Goal: Find specific page/section: Find specific page/section

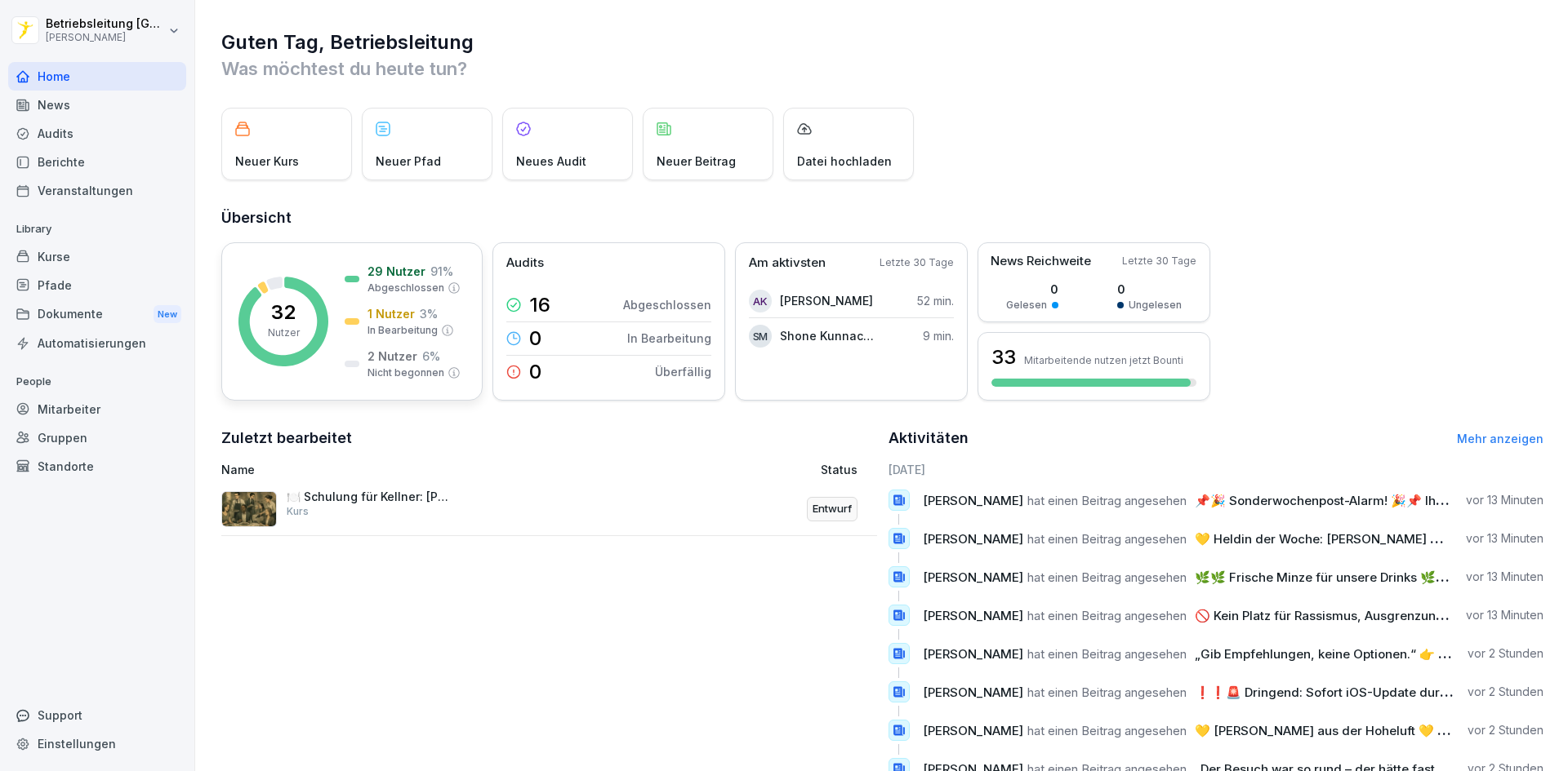
click at [381, 273] on p "29 Nutzer" at bounding box center [397, 271] width 58 height 17
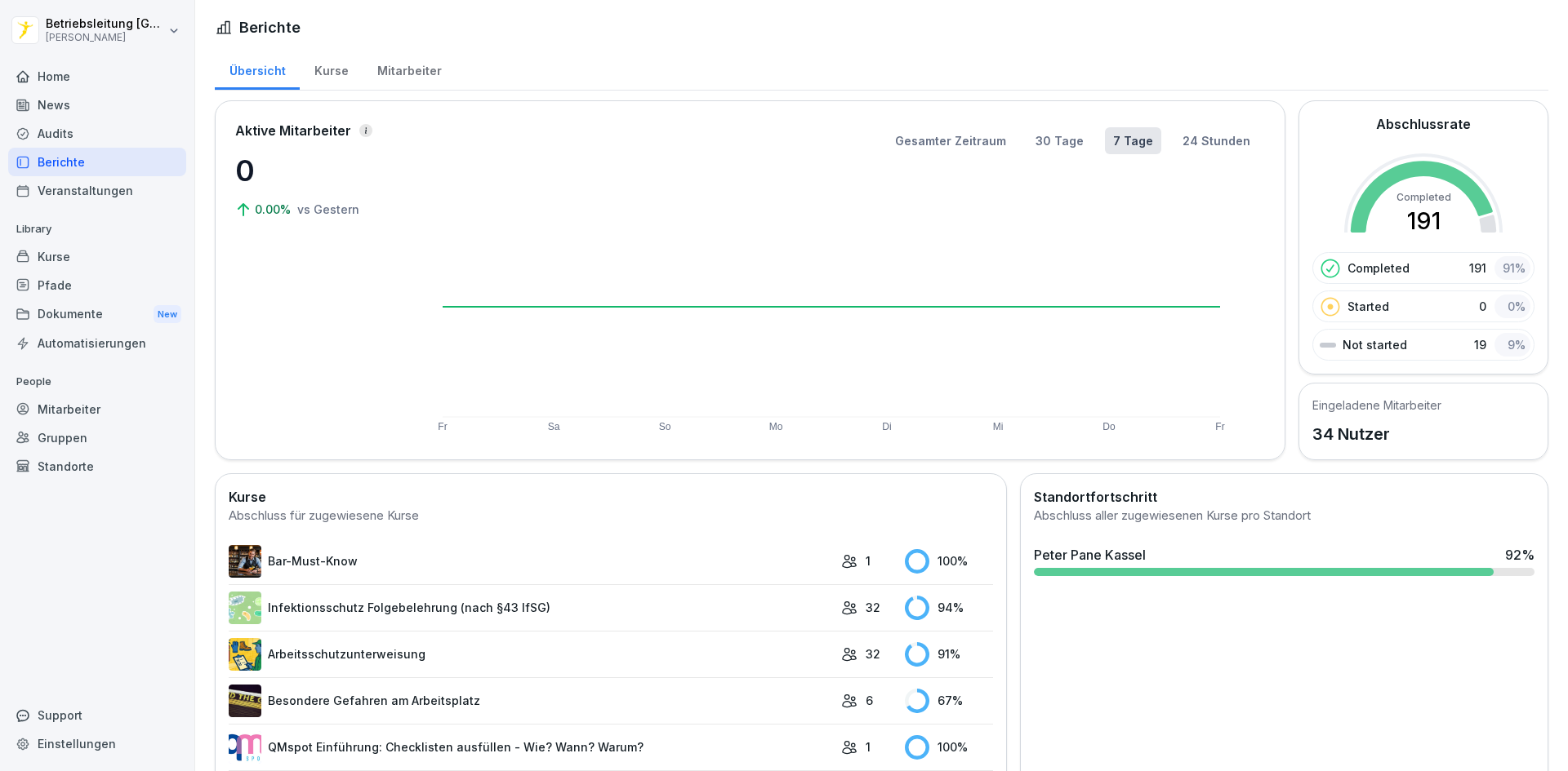
click at [414, 72] on div "Mitarbeiter" at bounding box center [408, 68] width 93 height 41
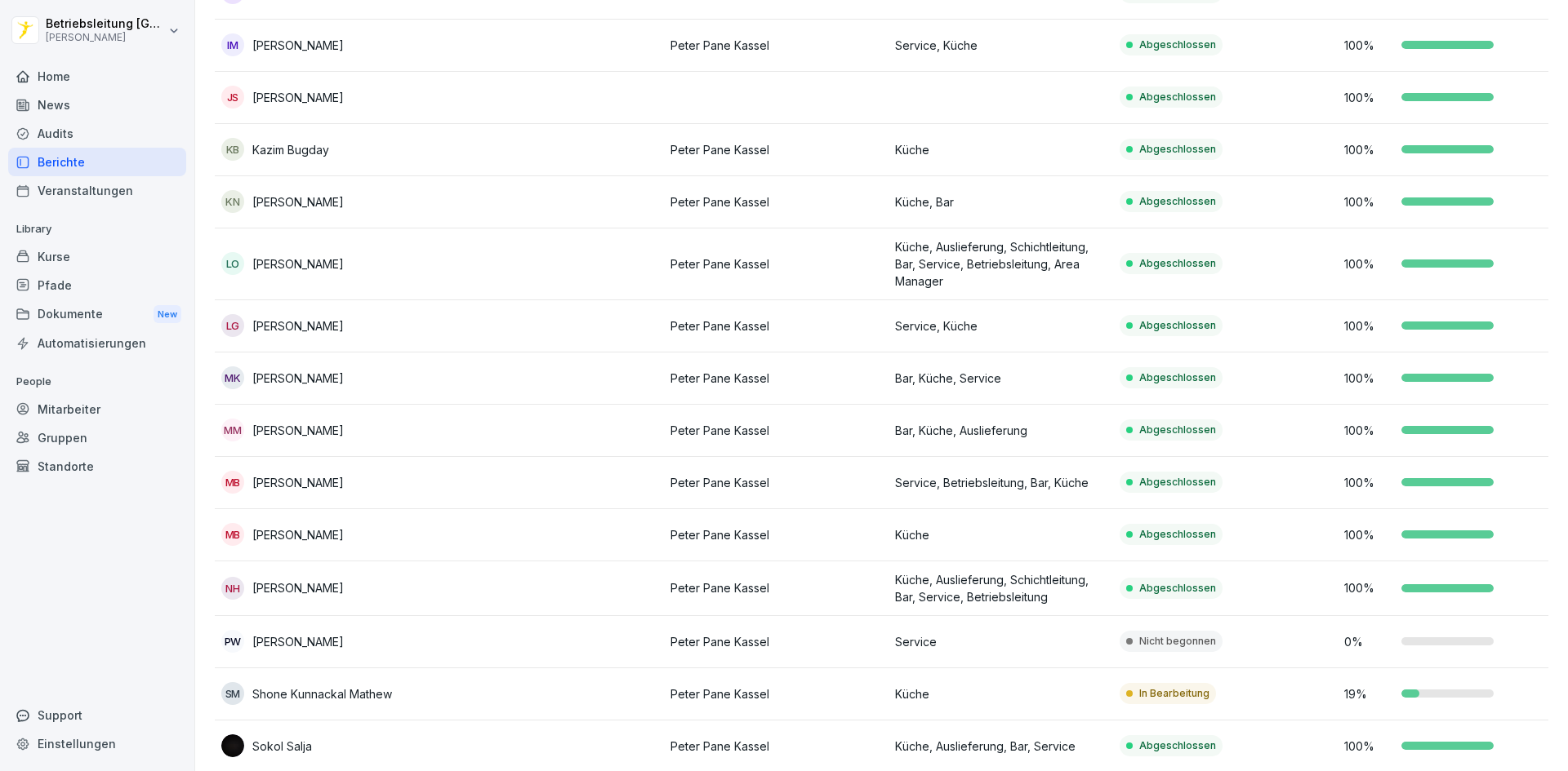
scroll to position [1224, 0]
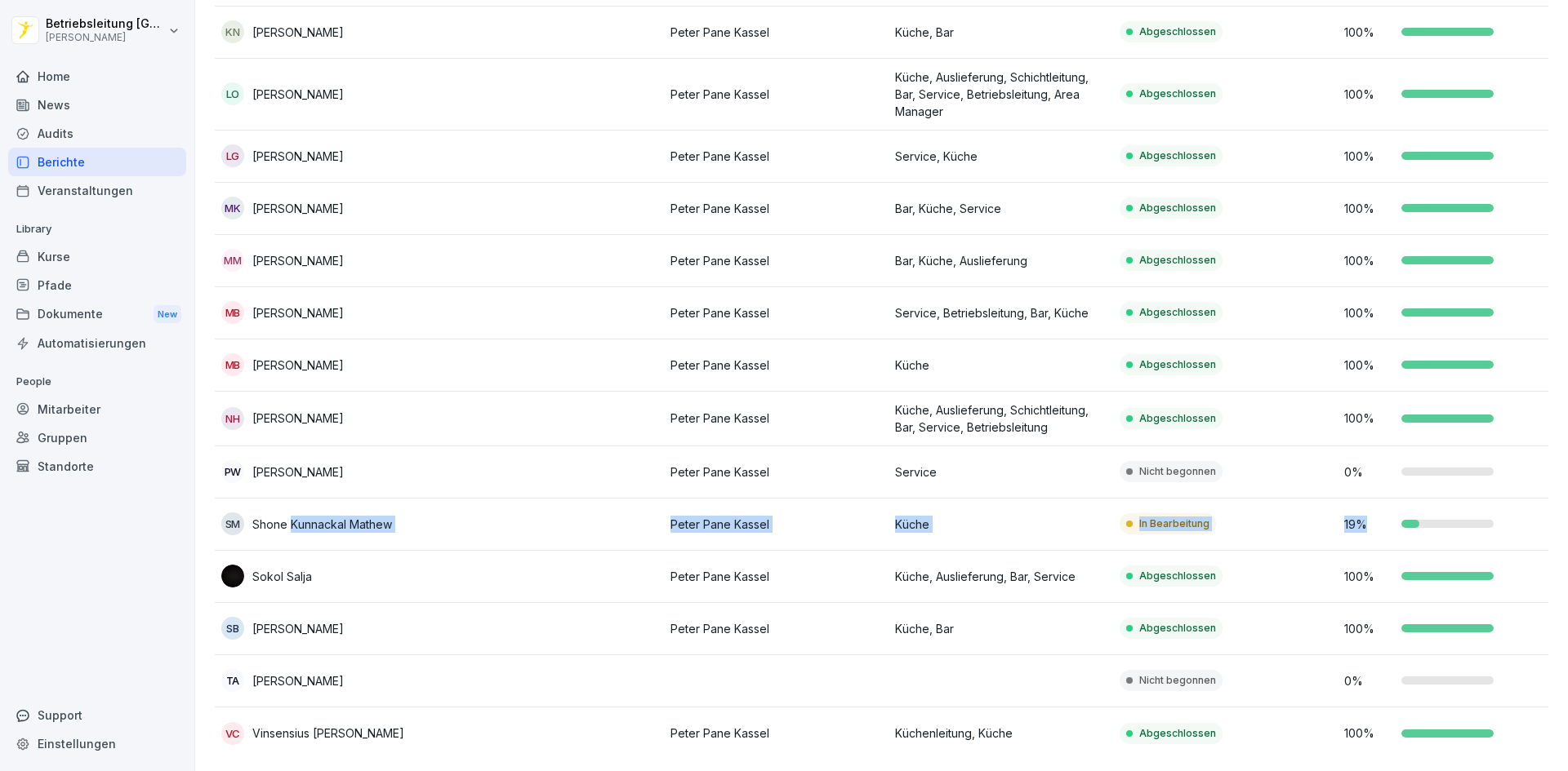
drag, startPoint x: 294, startPoint y: 517, endPoint x: 1512, endPoint y: 526, distance: 1218.0
click at [1512, 526] on tr "SM Shone Kunnackal [PERSON_NAME] Kassel Küche In Bearbeitung 19 %" at bounding box center [888, 525] width 1347 height 52
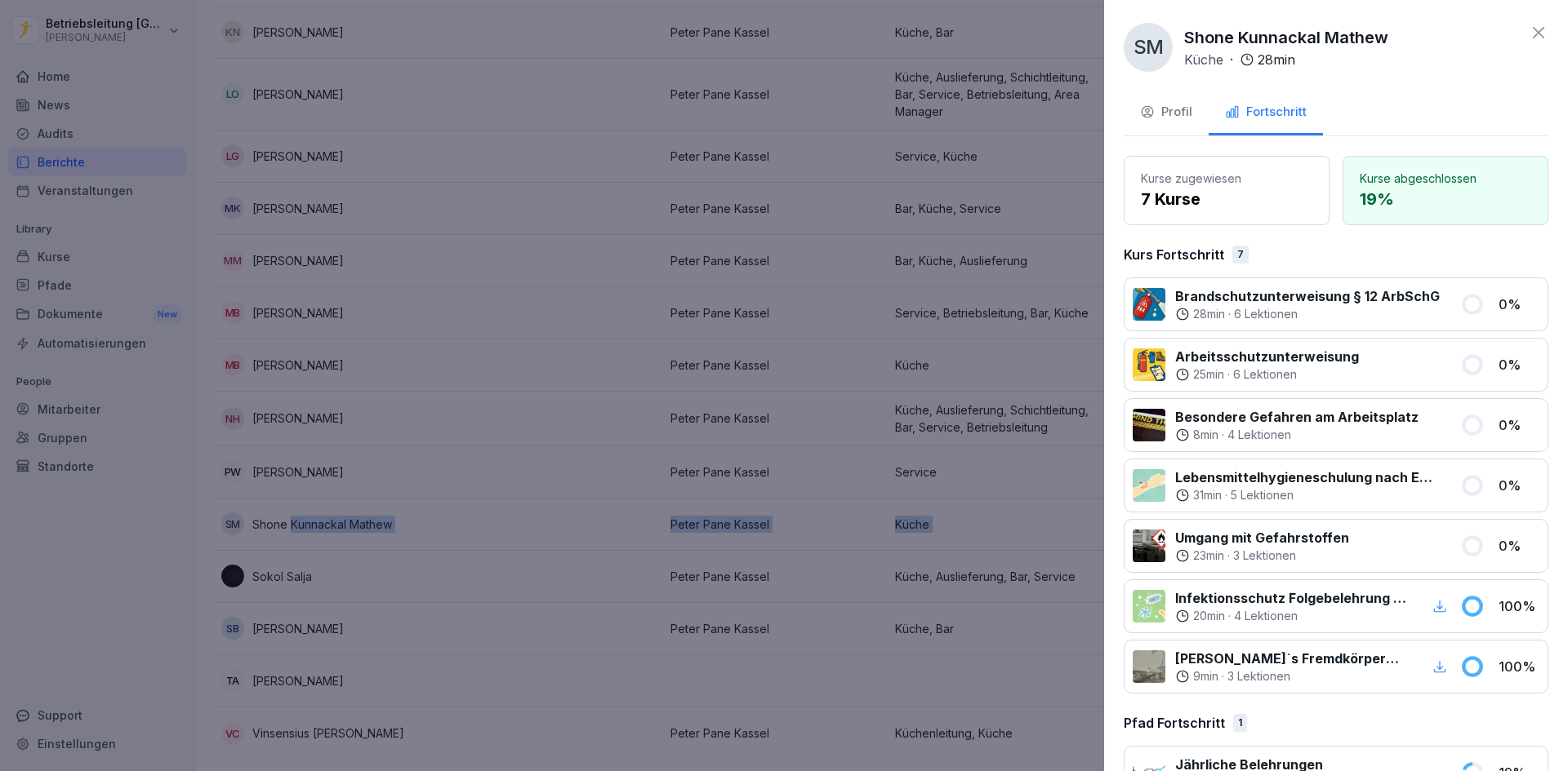
click at [972, 521] on div at bounding box center [784, 386] width 1568 height 771
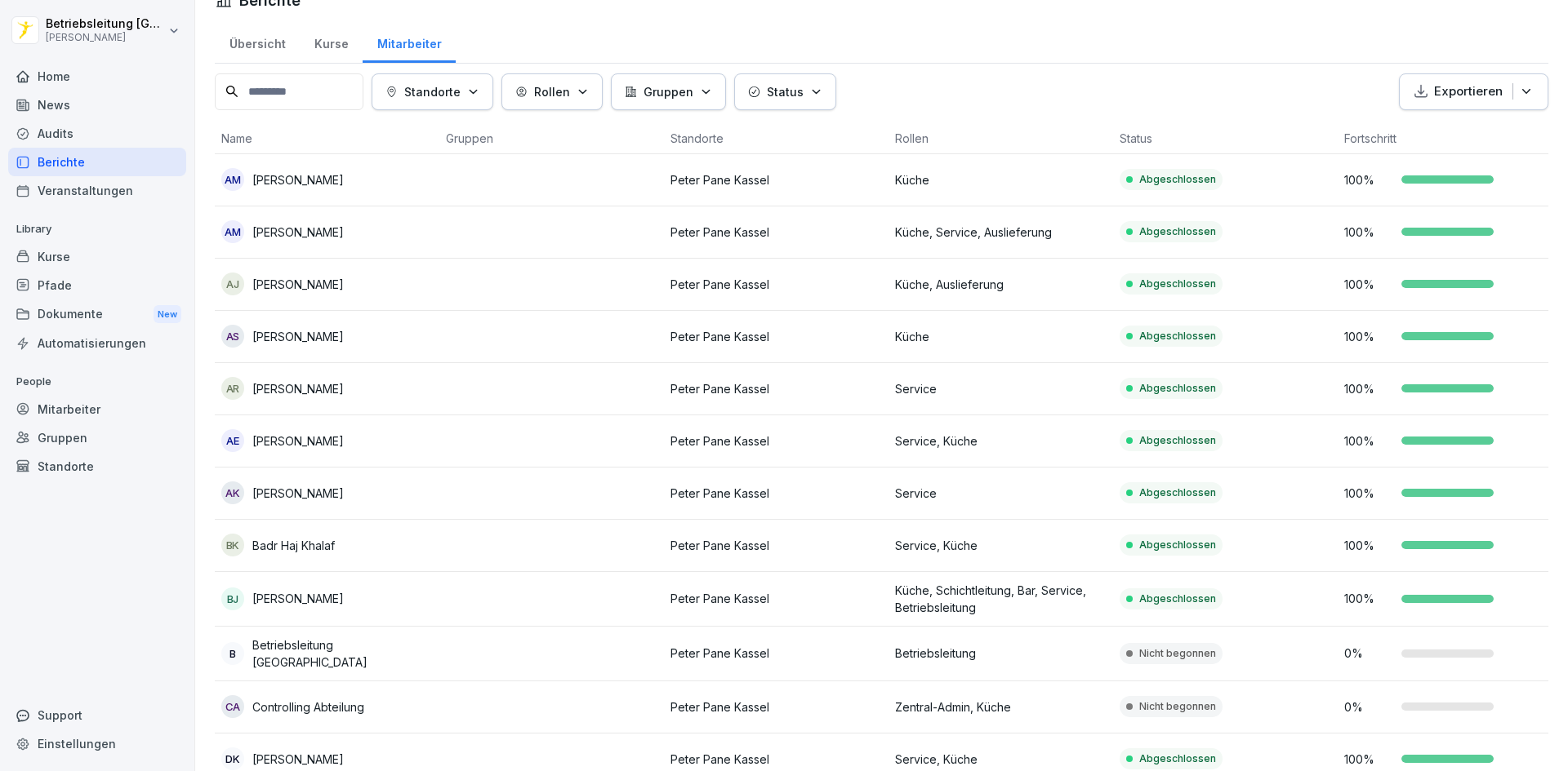
scroll to position [0, 0]
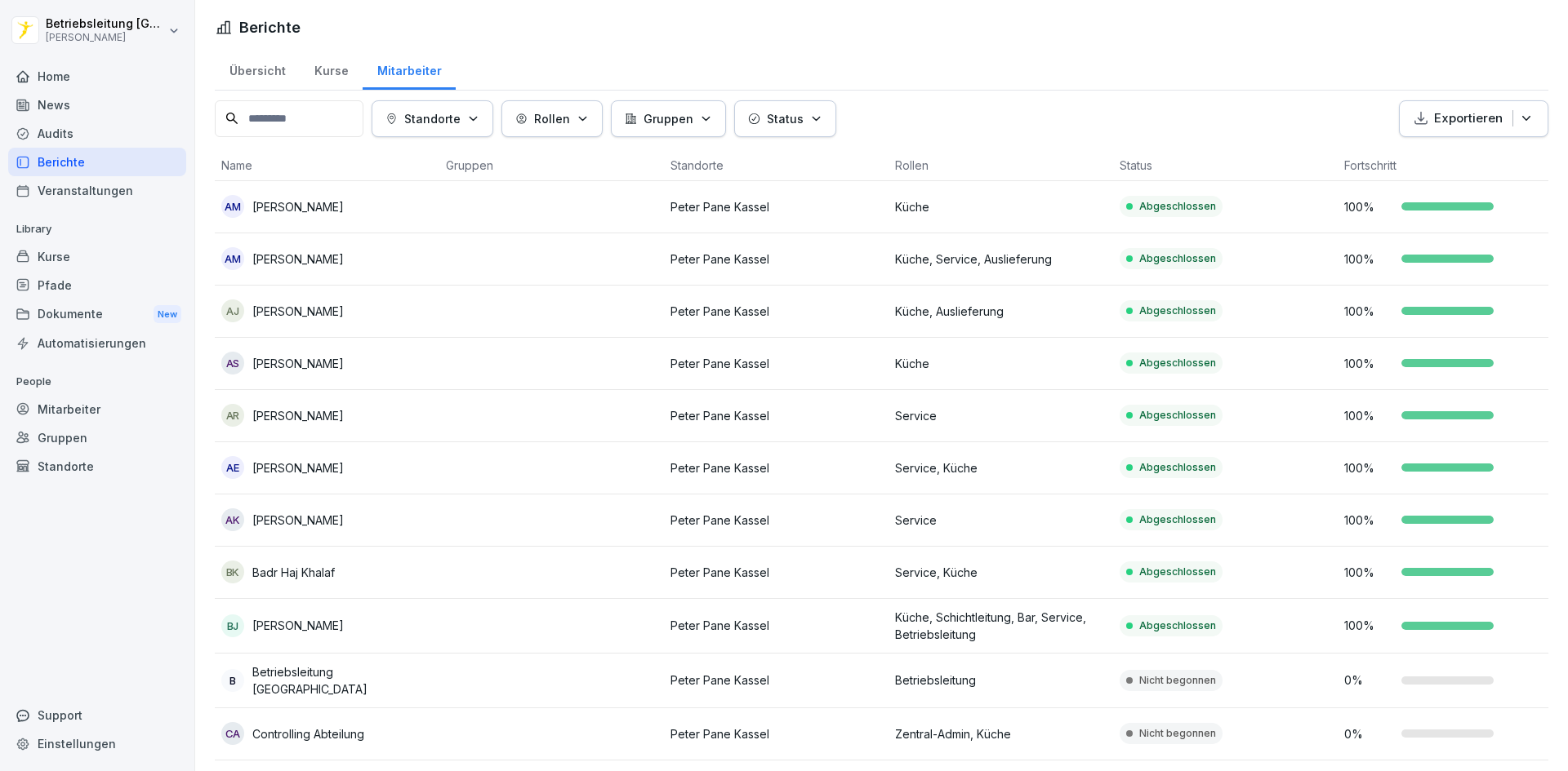
drag, startPoint x: 254, startPoint y: 474, endPoint x: 434, endPoint y: 473, distance: 180.0
click at [434, 473] on td "AE [PERSON_NAME]" at bounding box center [326, 468] width 224 height 52
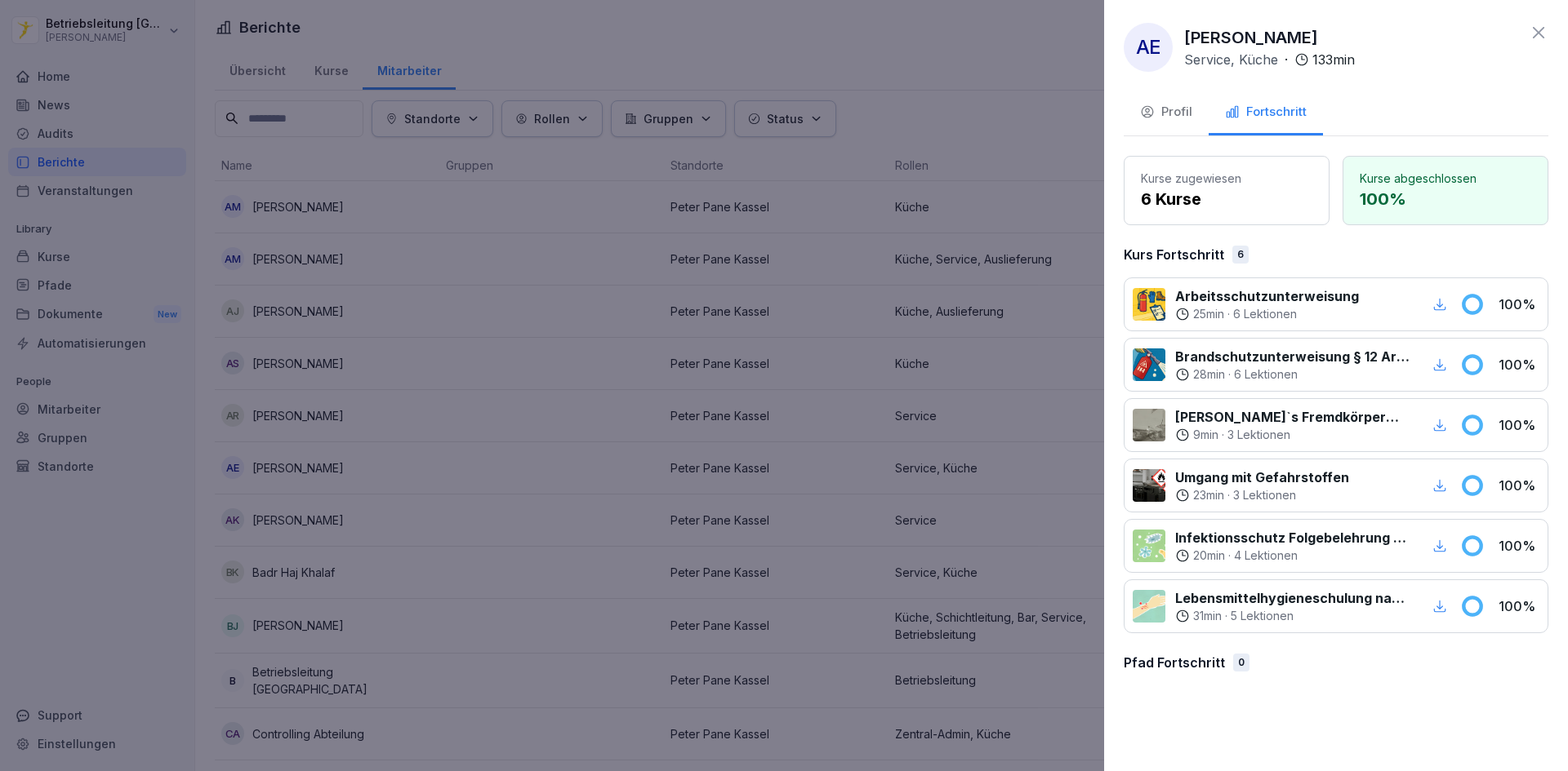
click at [433, 473] on div at bounding box center [784, 386] width 1568 height 771
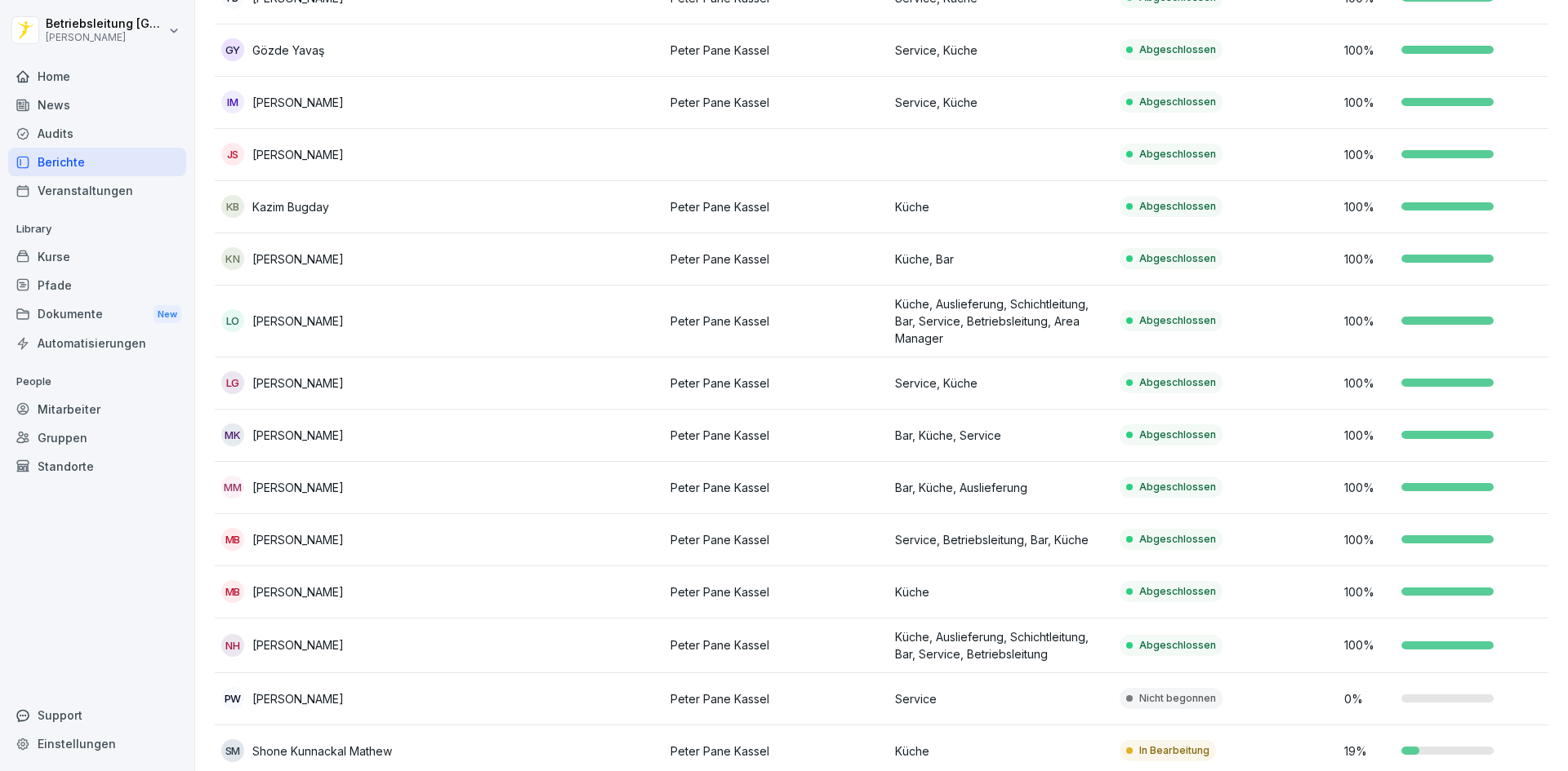
scroll to position [1006, 0]
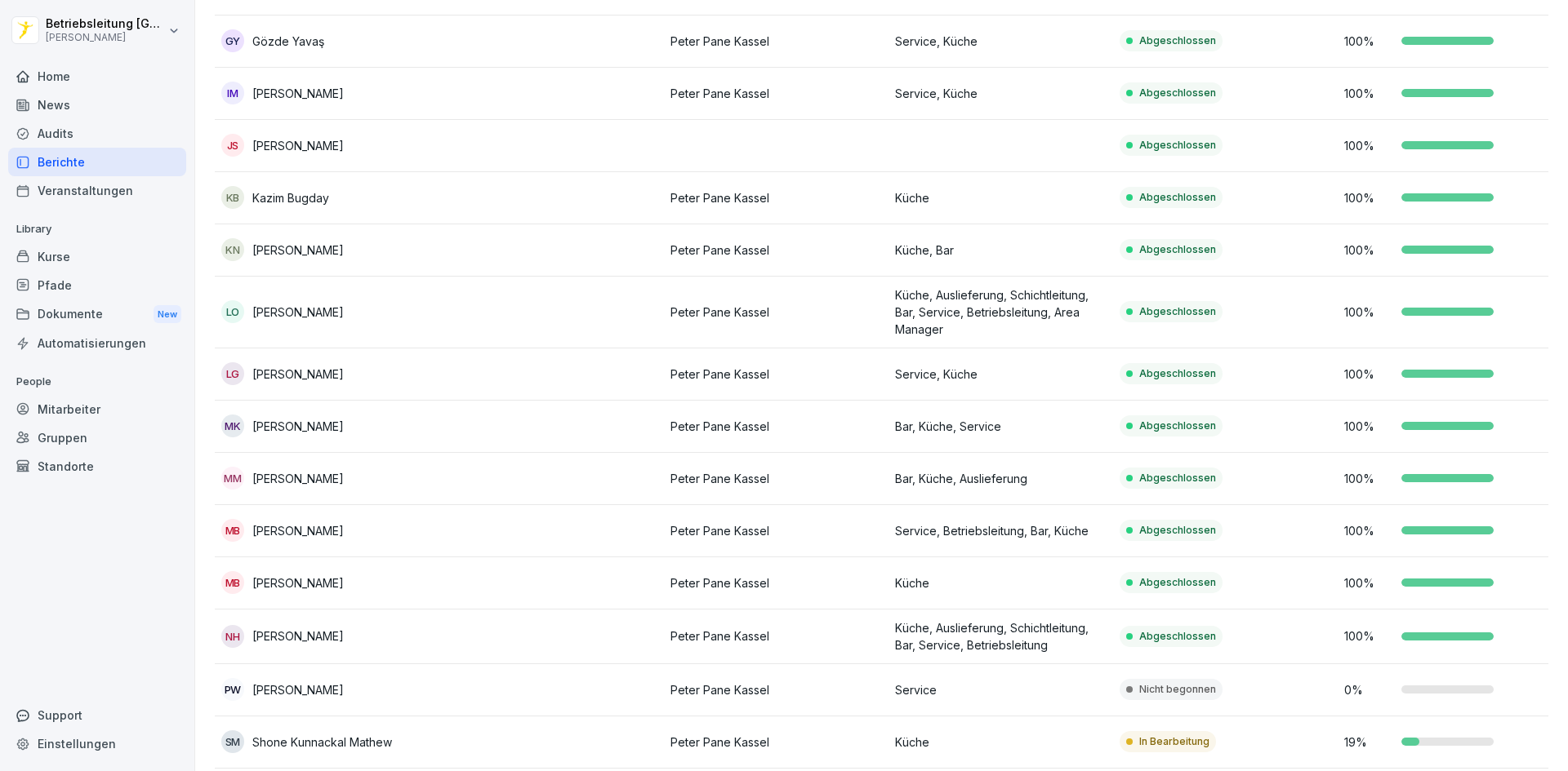
click at [622, 302] on td at bounding box center [552, 313] width 224 height 72
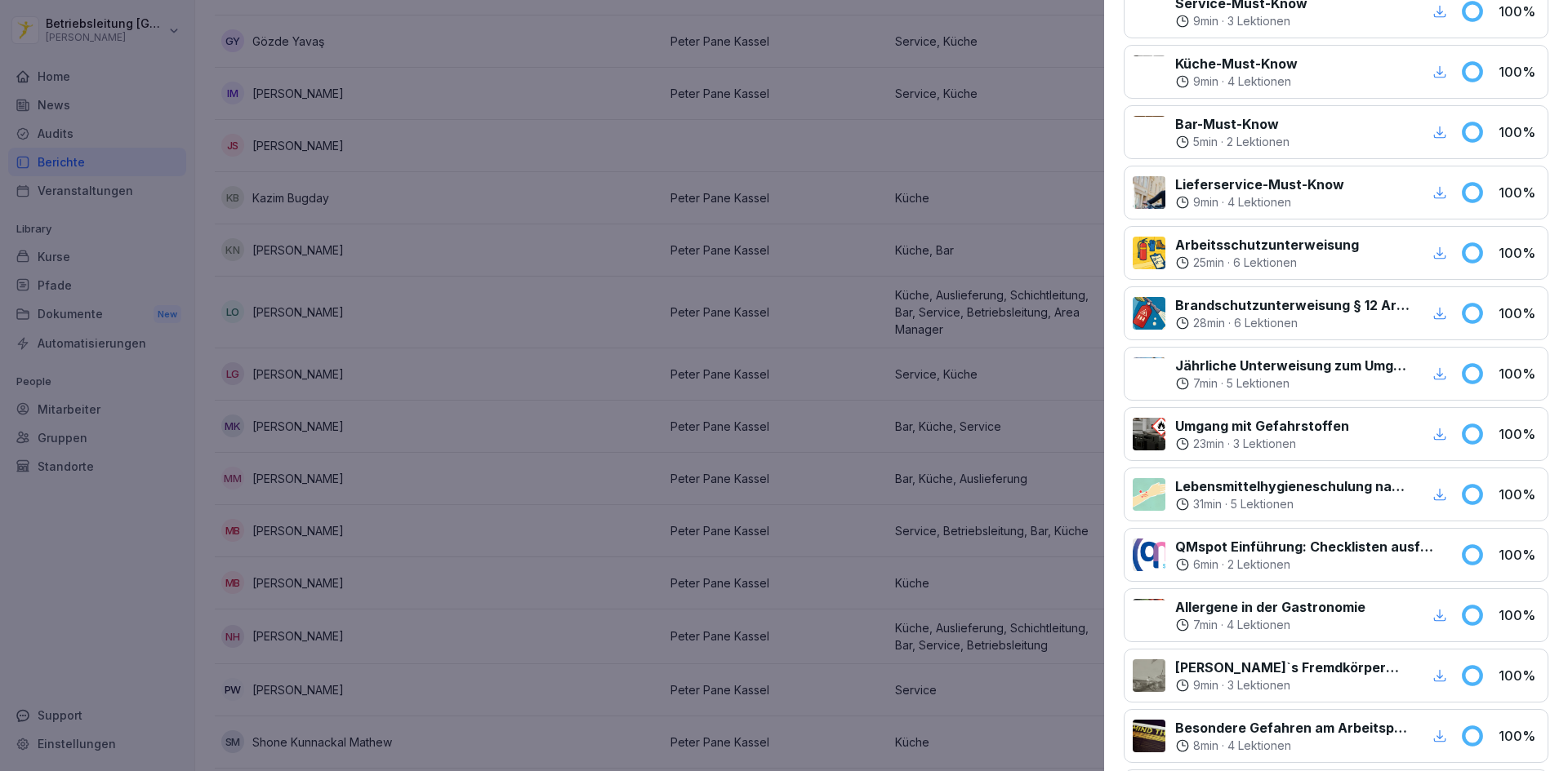
scroll to position [674, 0]
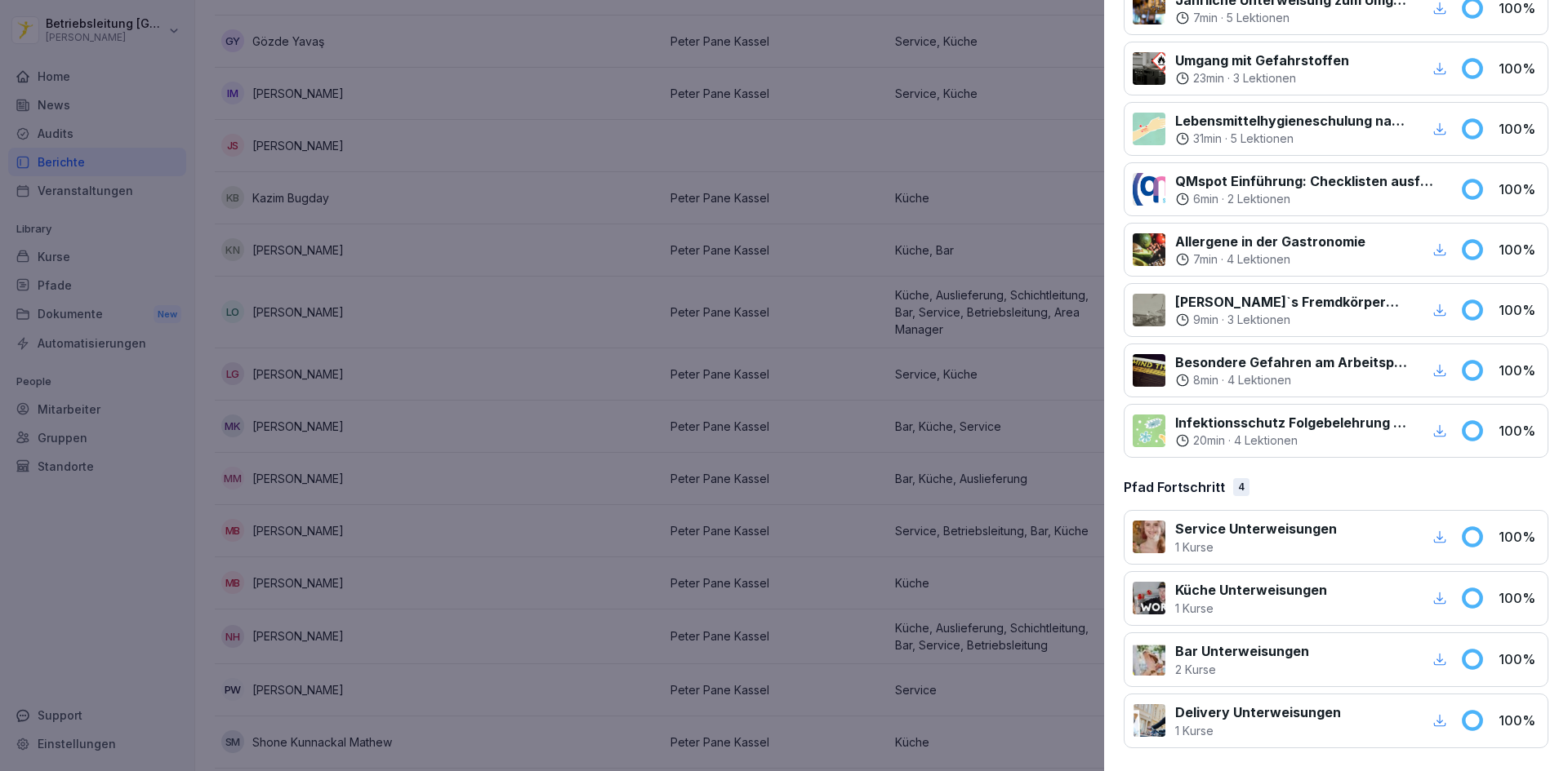
click at [618, 459] on div at bounding box center [784, 386] width 1568 height 771
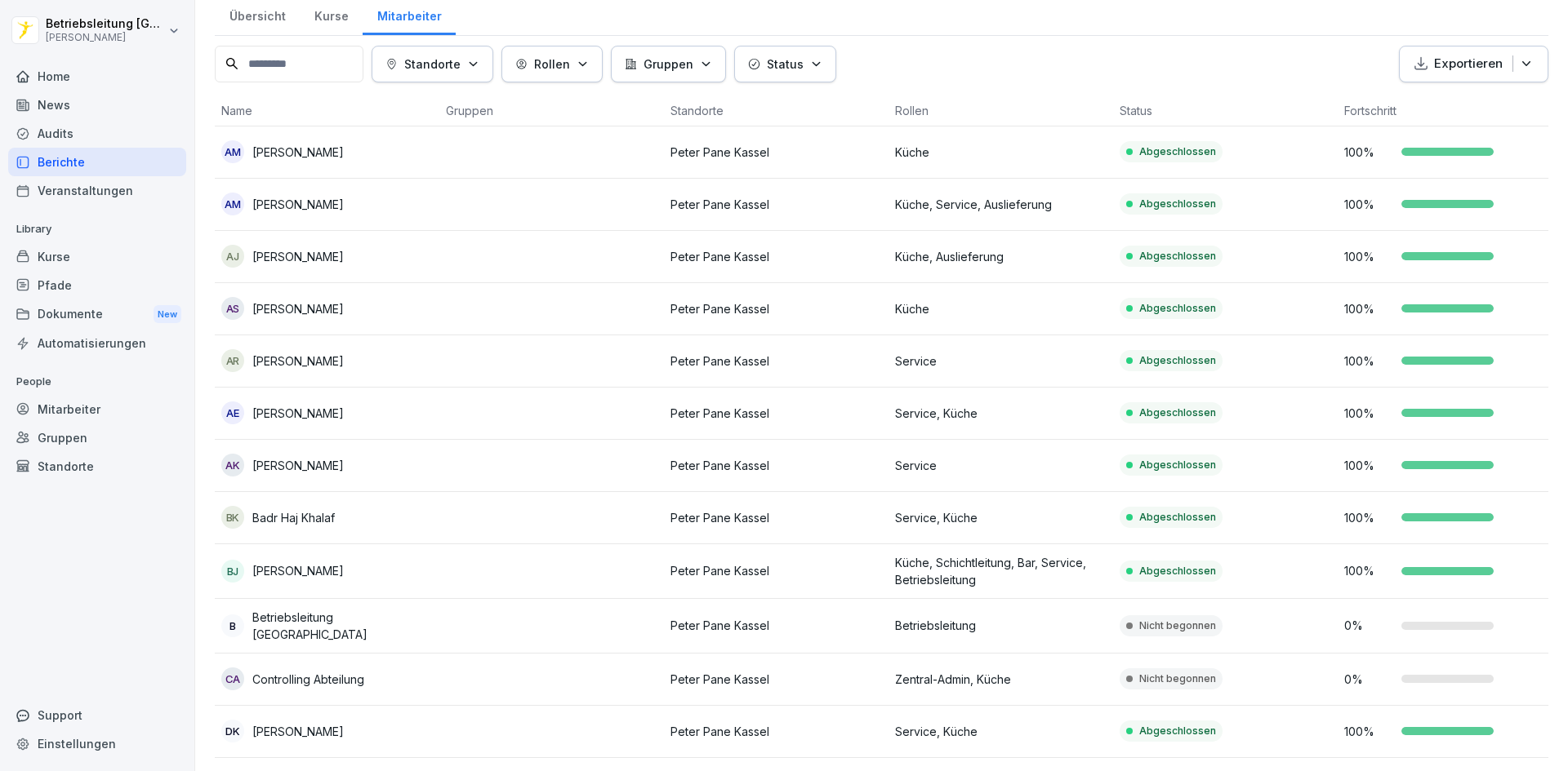
scroll to position [0, 0]
